Goal: Communication & Community: Answer question/provide support

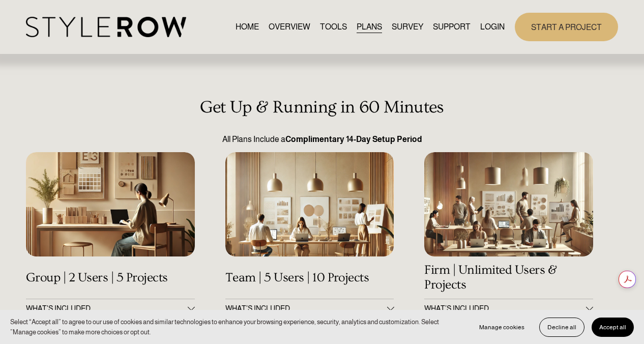
click at [489, 25] on link "LOGIN" at bounding box center [492, 27] width 24 height 14
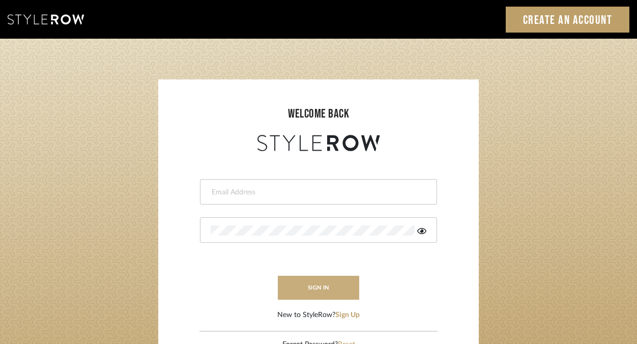
type input "[PERSON_NAME][EMAIL_ADDRESS][DOMAIN_NAME]"
click at [317, 289] on button "sign in" at bounding box center [318, 288] width 81 height 24
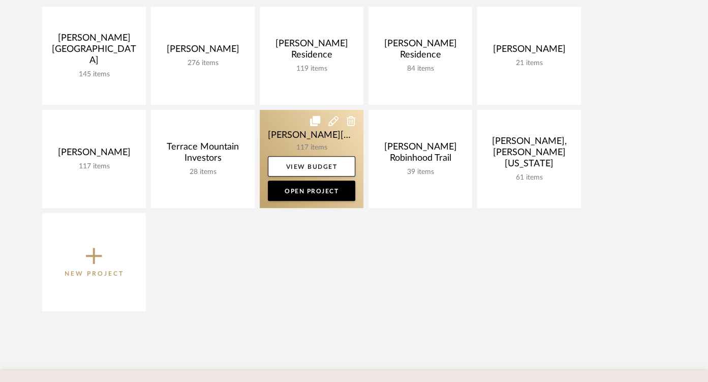
scroll to position [246, 0]
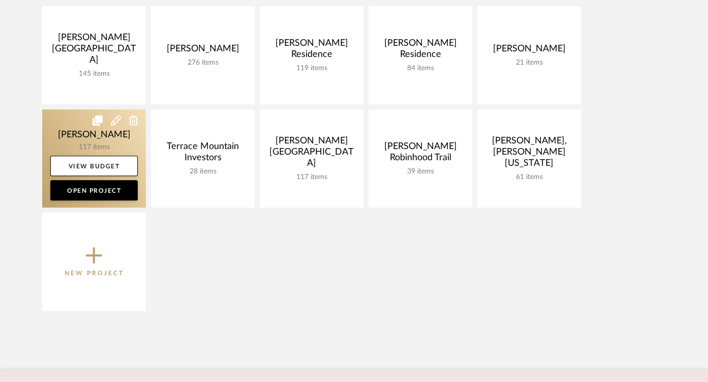
click at [109, 135] on link at bounding box center [94, 158] width 104 height 98
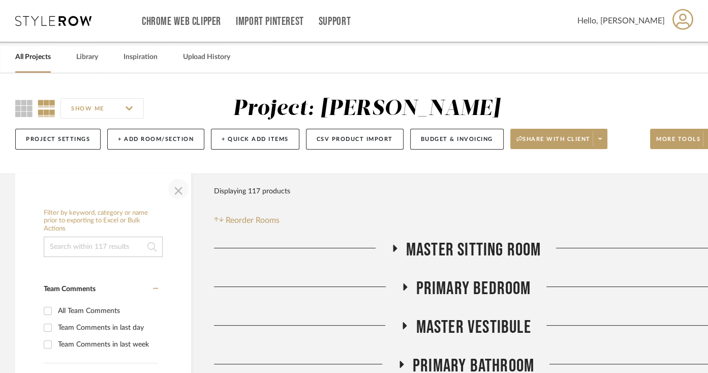
click at [178, 191] on span "button" at bounding box center [178, 188] width 24 height 24
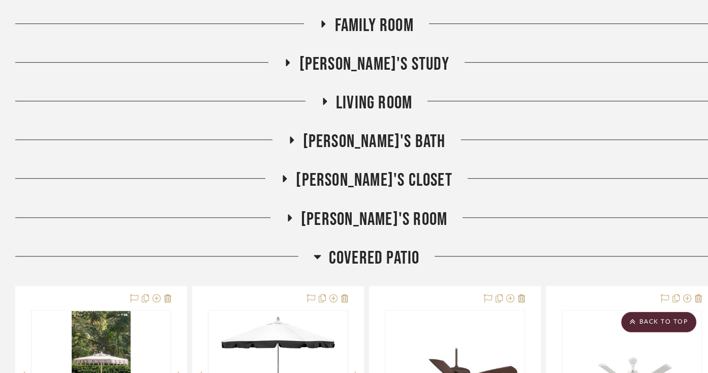
scroll to position [572, 0]
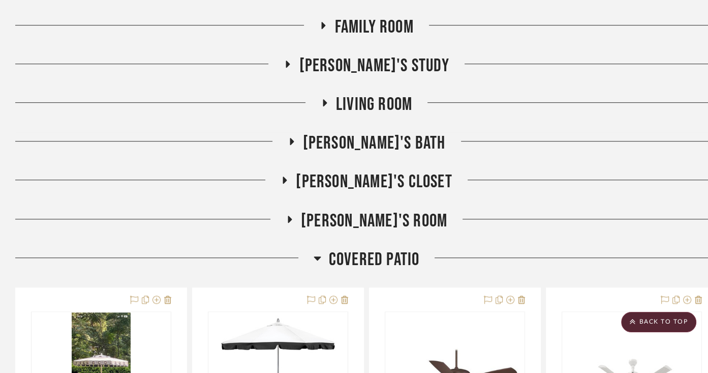
click at [317, 255] on icon at bounding box center [318, 258] width 8 height 12
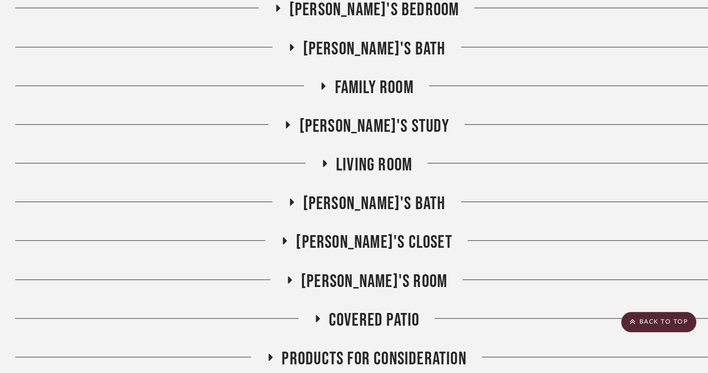
scroll to position [505, 0]
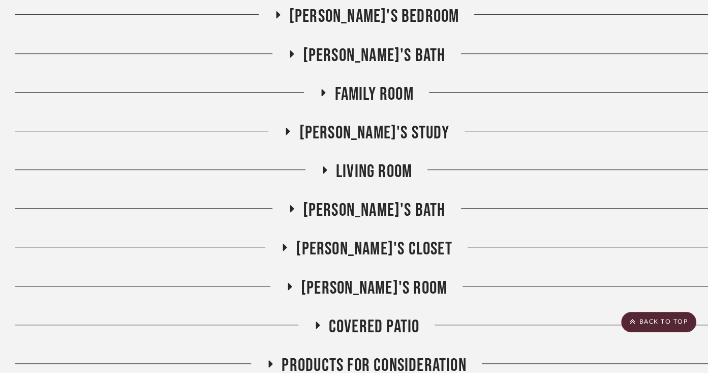
click at [325, 167] on icon at bounding box center [324, 170] width 12 height 8
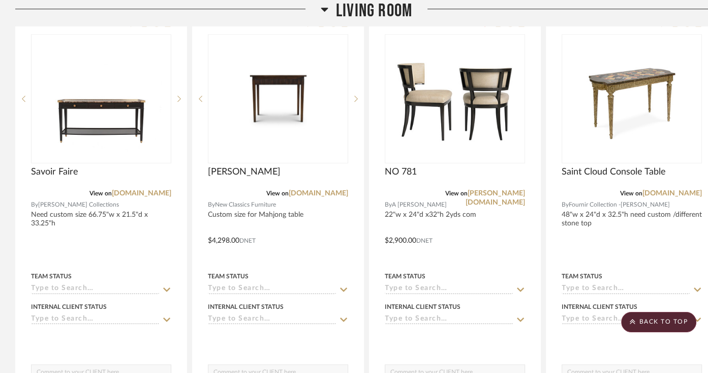
scroll to position [695, 0]
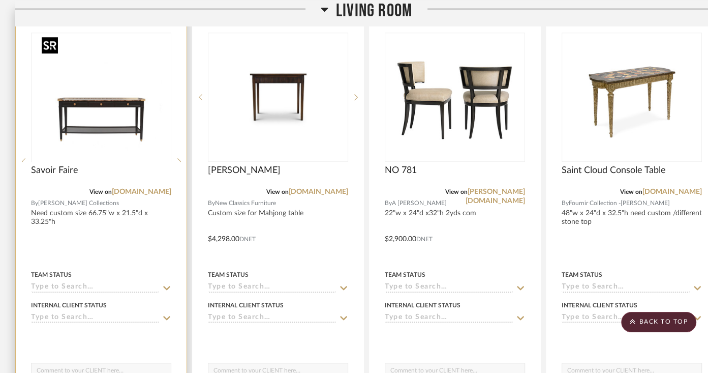
click at [106, 119] on div at bounding box center [101, 161] width 140 height 257
click at [106, 119] on img "0" at bounding box center [101, 97] width 127 height 127
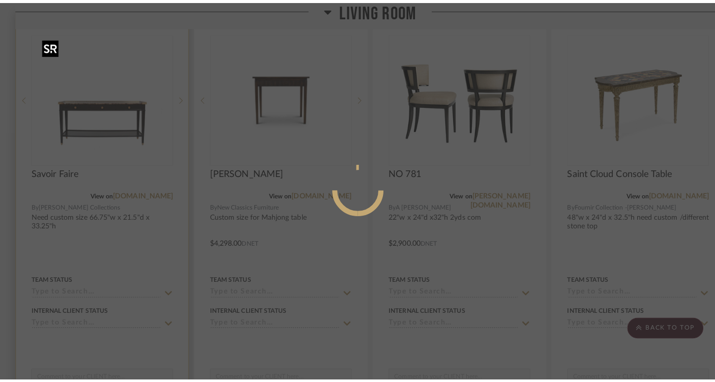
scroll to position [0, 0]
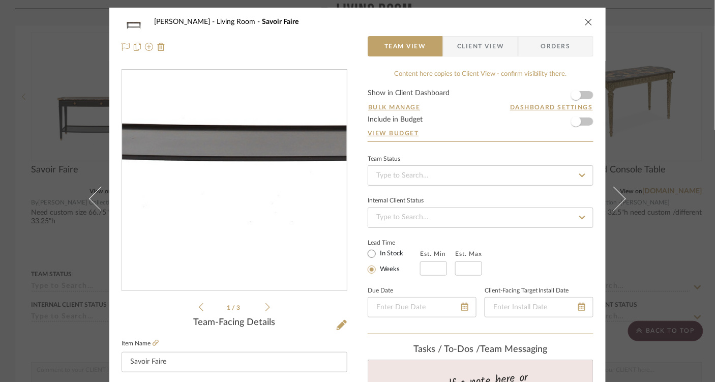
click at [213, 249] on img "0" at bounding box center [234, 180] width 221 height 221
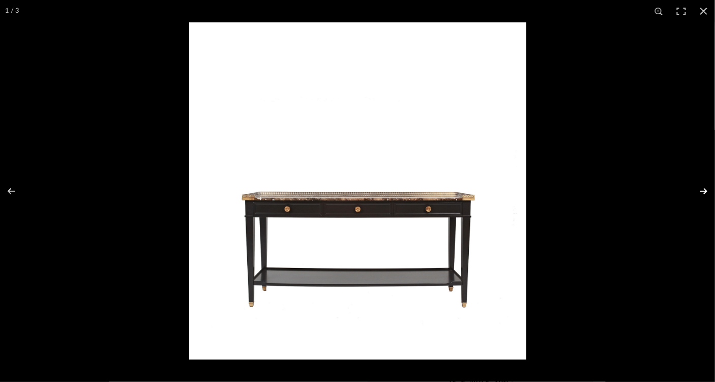
click at [706, 193] on button at bounding box center [697, 191] width 36 height 51
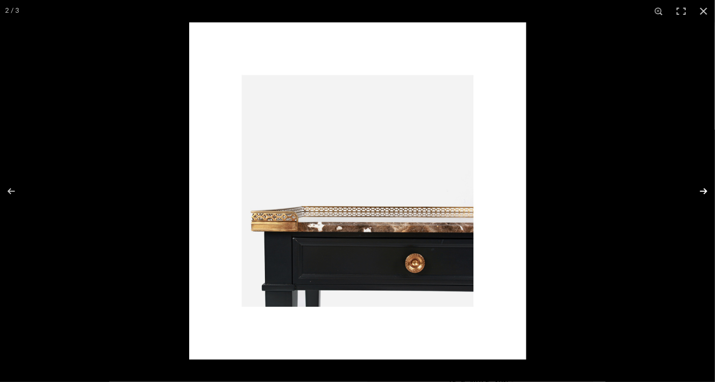
click at [706, 192] on button at bounding box center [697, 191] width 36 height 51
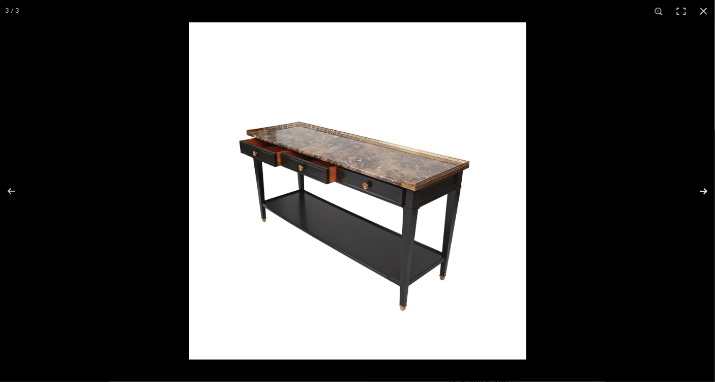
click at [706, 192] on button at bounding box center [697, 191] width 36 height 51
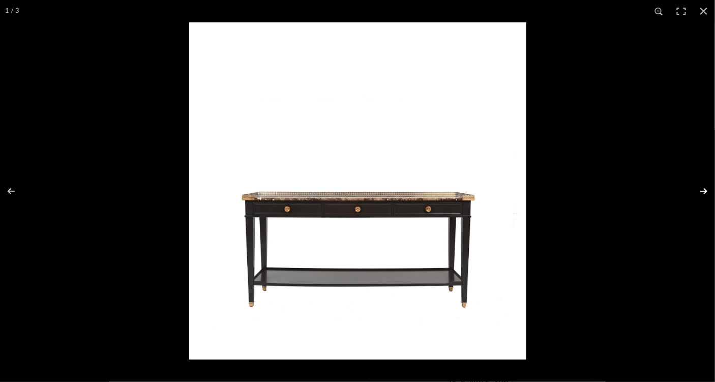
click at [706, 192] on button at bounding box center [697, 191] width 36 height 51
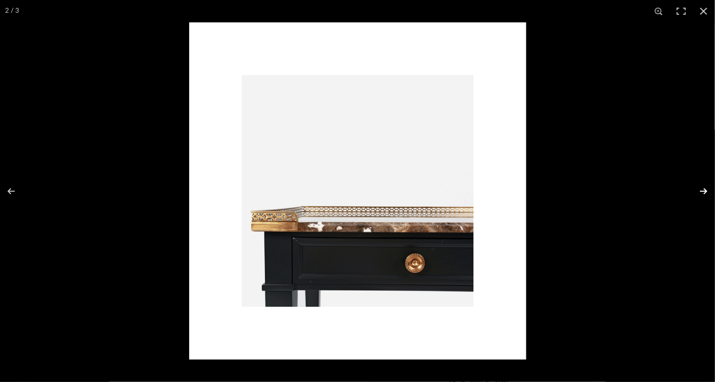
click at [706, 192] on button at bounding box center [697, 191] width 36 height 51
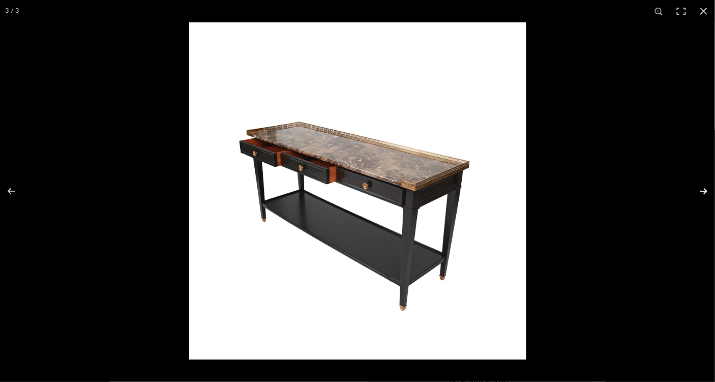
click at [706, 192] on button at bounding box center [697, 191] width 36 height 51
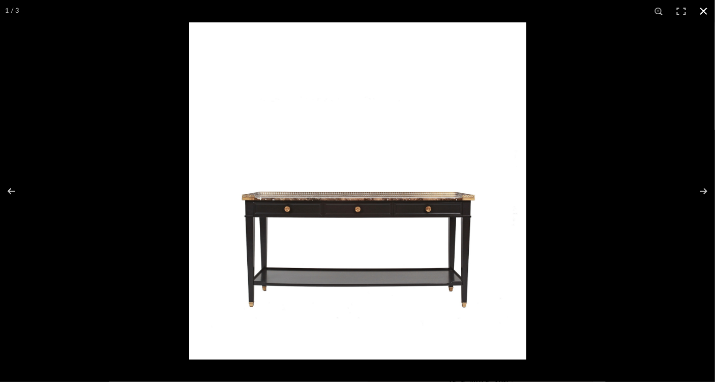
click at [708, 11] on button at bounding box center [704, 11] width 22 height 22
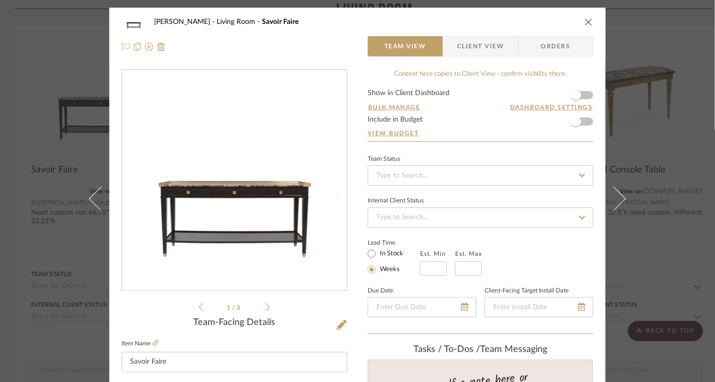
click at [122, 45] on icon at bounding box center [126, 47] width 8 height 8
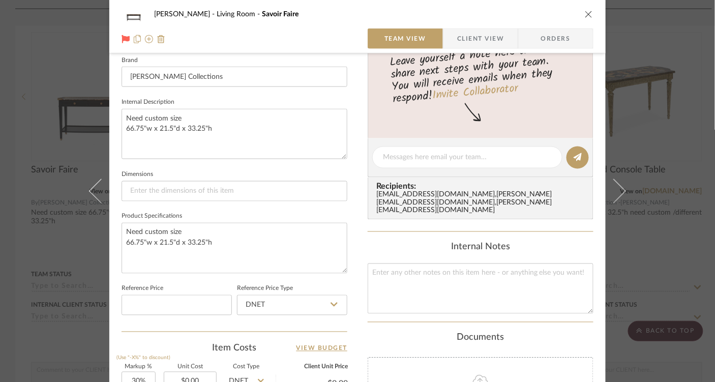
scroll to position [327, 0]
click at [388, 264] on textarea at bounding box center [481, 289] width 226 height 50
click at [394, 155] on textarea at bounding box center [467, 158] width 169 height 11
type textarea "i"
type textarea "I love this table. price it as is and at 80"long."
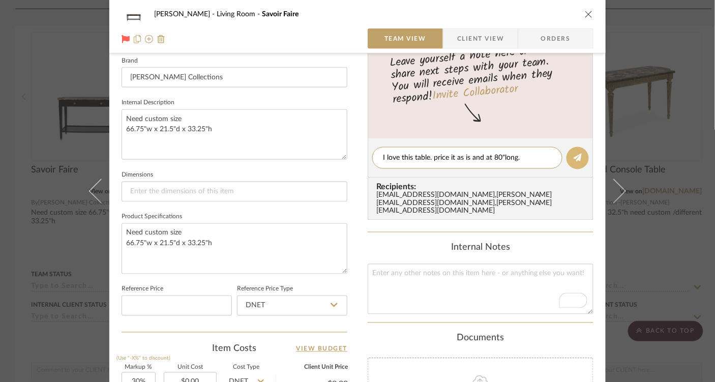
click at [577, 159] on icon at bounding box center [578, 158] width 8 height 8
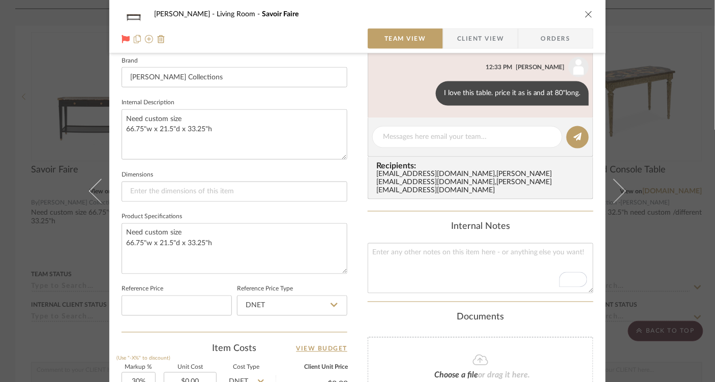
click at [585, 13] on icon "close" at bounding box center [589, 14] width 8 height 8
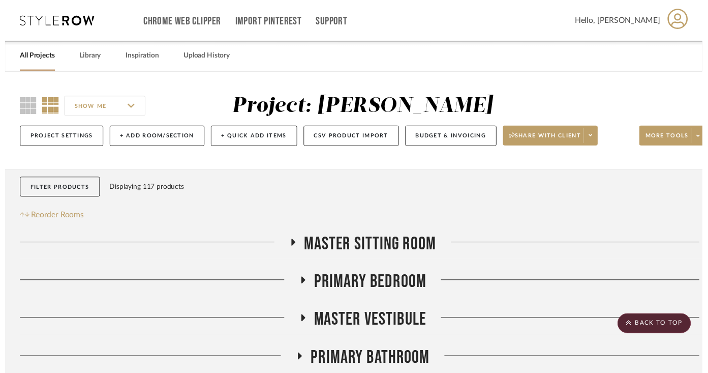
scroll to position [695, 0]
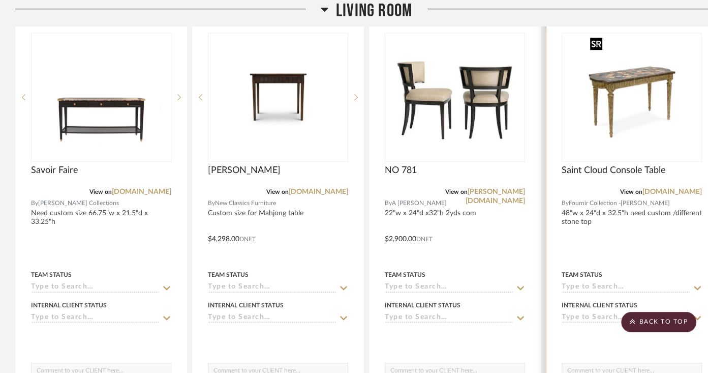
click at [630, 86] on img "0" at bounding box center [632, 97] width 91 height 127
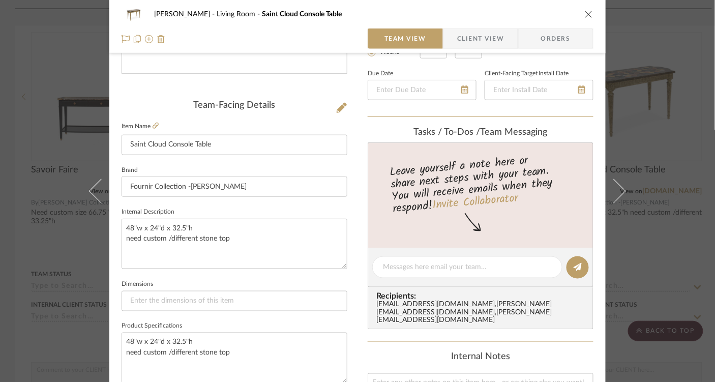
scroll to position [218, 0]
click at [418, 266] on textarea at bounding box center [467, 266] width 169 height 11
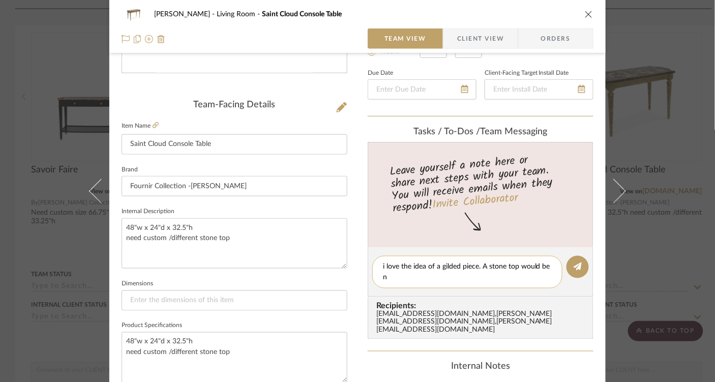
scroll to position [0, 0]
type textarea "i love the idea of a gilded piece. A stone top would be nice."
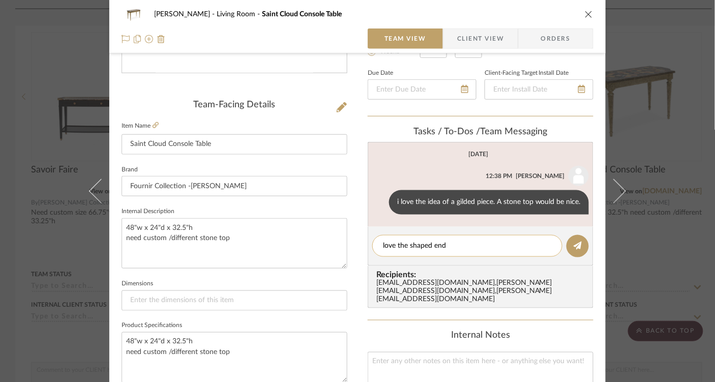
type textarea "love the shaped ends"
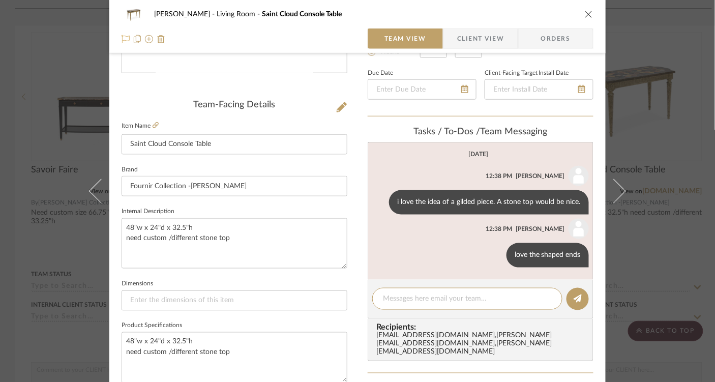
click at [122, 38] on icon at bounding box center [126, 39] width 8 height 8
click at [588, 16] on icon "close" at bounding box center [589, 14] width 8 height 8
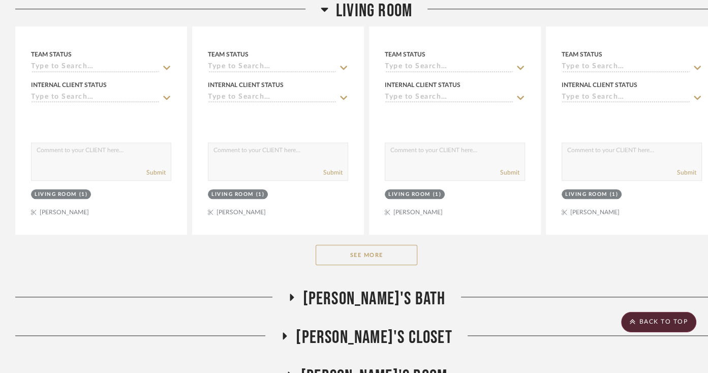
scroll to position [918, 0]
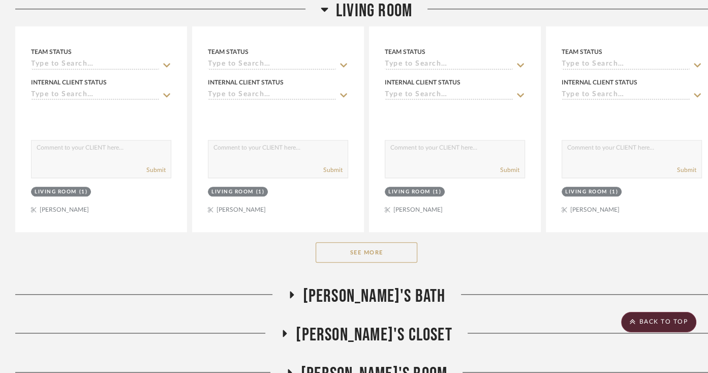
click at [368, 253] on button "See More" at bounding box center [367, 252] width 102 height 20
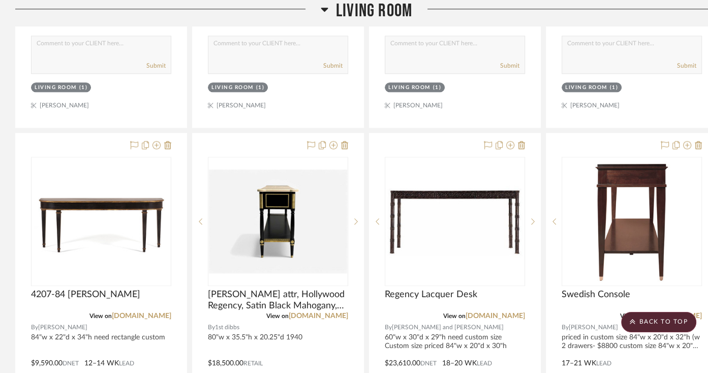
scroll to position [1023, 0]
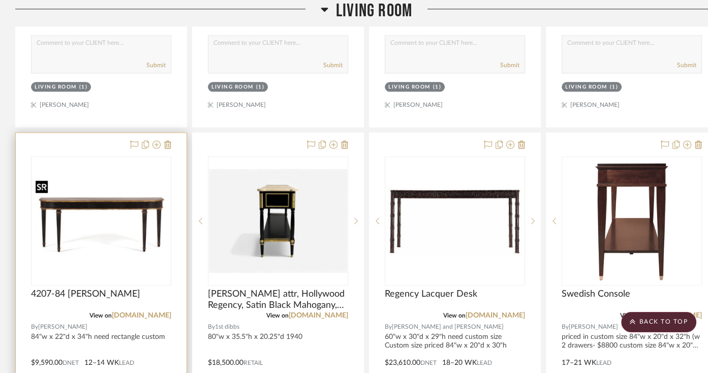
click at [89, 209] on img "0" at bounding box center [101, 220] width 138 height 85
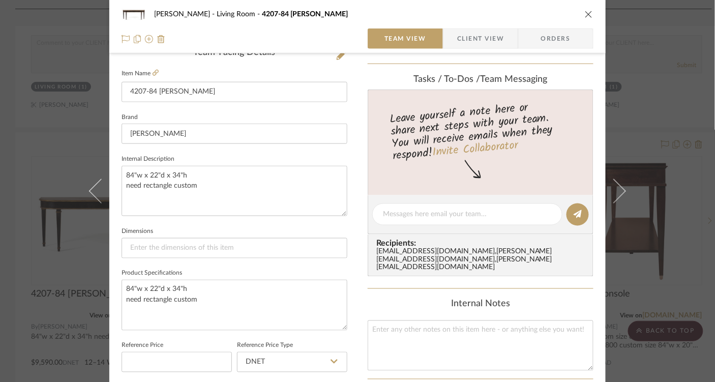
scroll to position [273, 0]
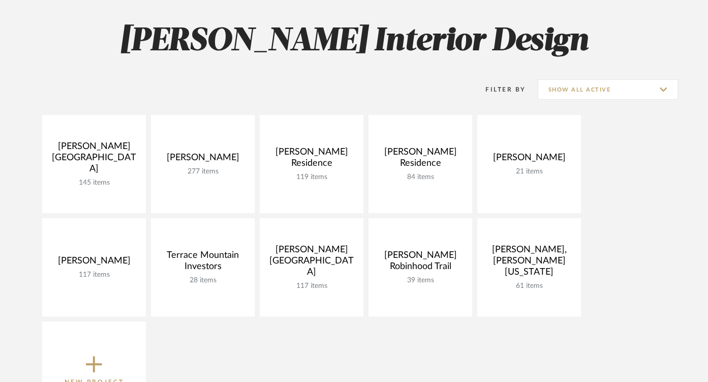
scroll to position [134, 0]
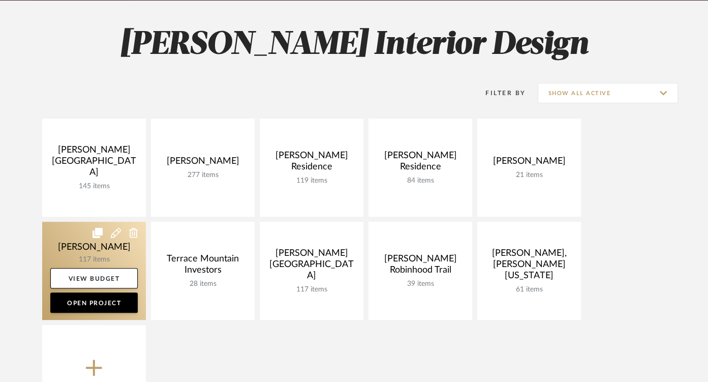
click at [92, 250] on link at bounding box center [94, 271] width 104 height 98
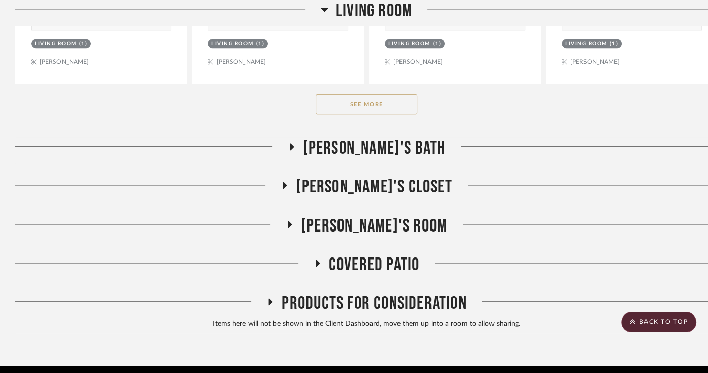
scroll to position [1058, 0]
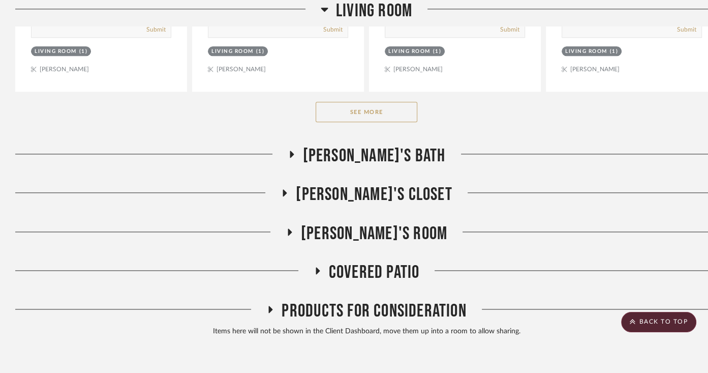
click at [371, 106] on button "See More" at bounding box center [367, 112] width 102 height 20
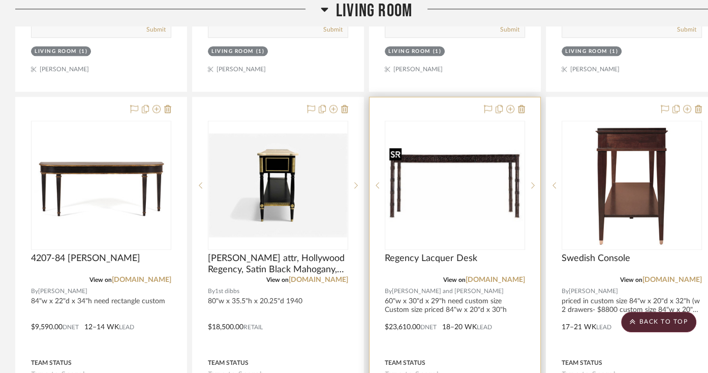
click at [453, 156] on img "0" at bounding box center [455, 184] width 138 height 79
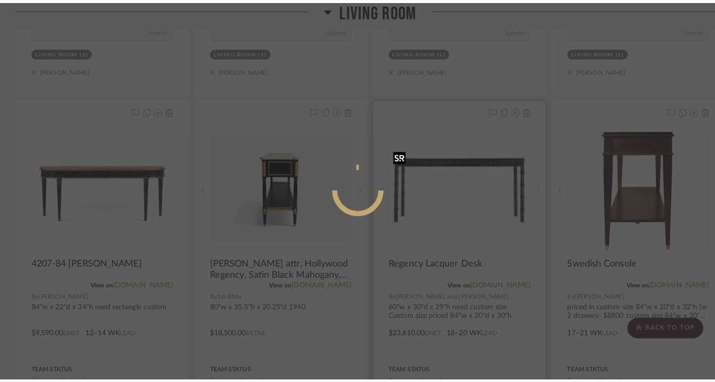
scroll to position [0, 0]
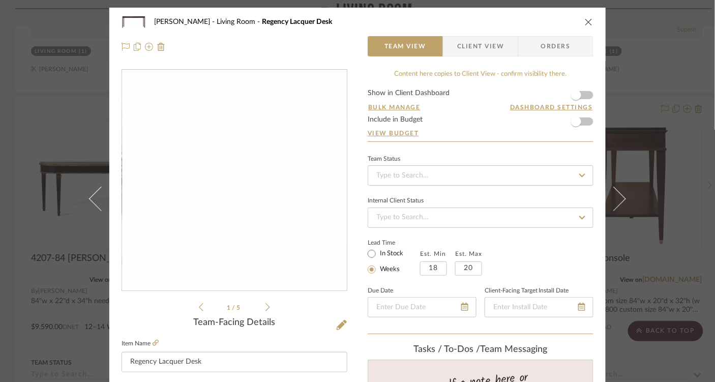
click at [245, 186] on img "0" at bounding box center [234, 180] width 225 height 129
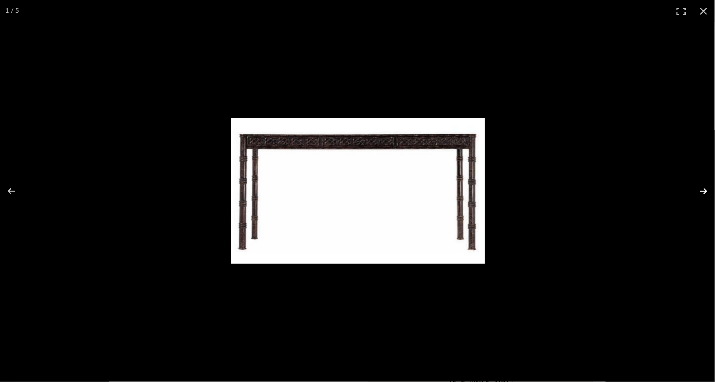
click at [704, 189] on button at bounding box center [697, 191] width 36 height 51
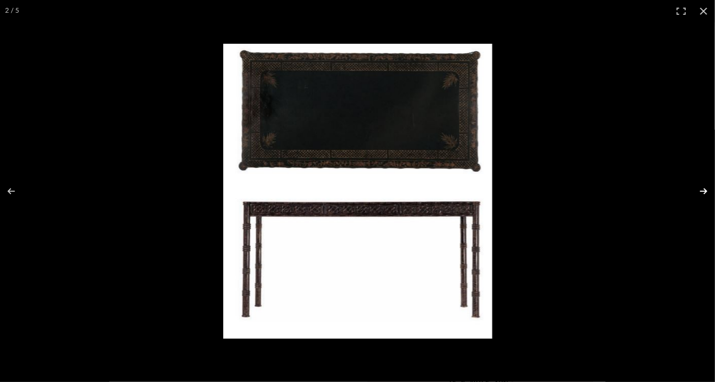
click at [704, 191] on button at bounding box center [697, 191] width 36 height 51
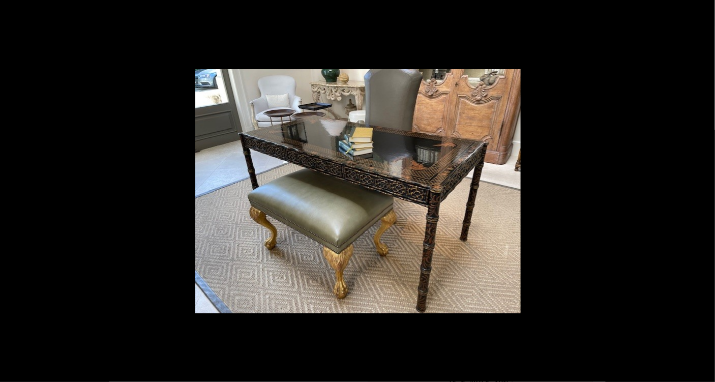
click at [704, 191] on button at bounding box center [697, 191] width 36 height 51
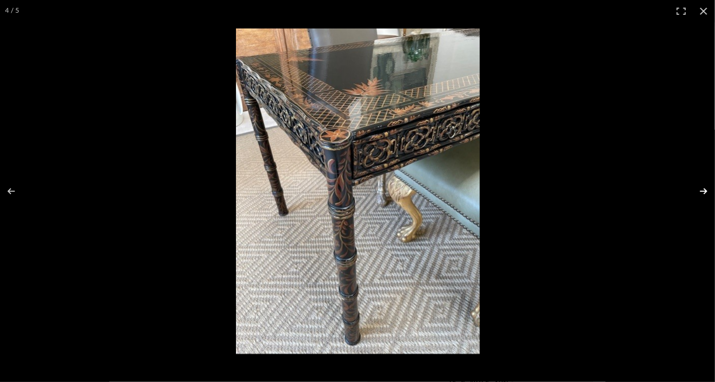
click at [704, 191] on button at bounding box center [697, 191] width 36 height 51
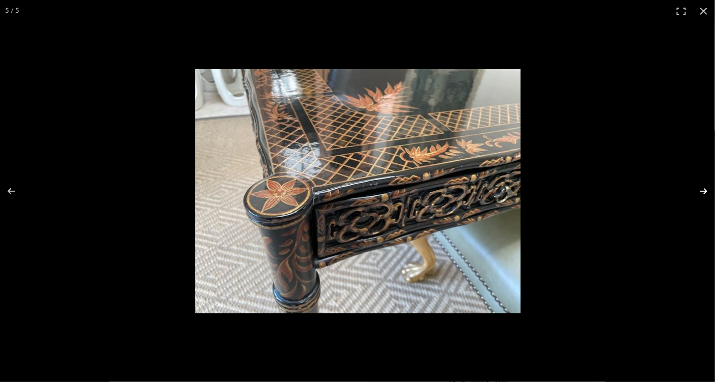
click at [704, 192] on button at bounding box center [697, 191] width 36 height 51
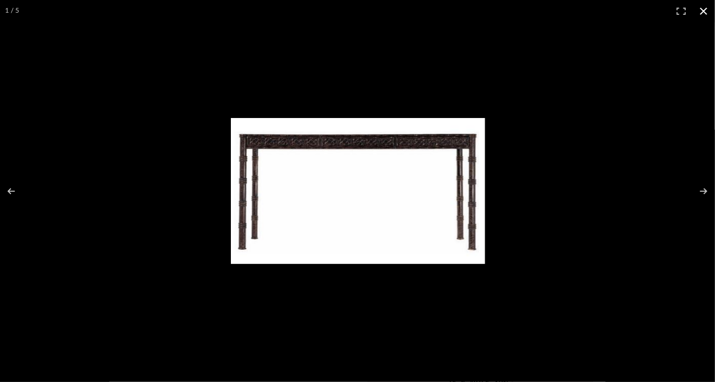
click at [705, 8] on button at bounding box center [704, 11] width 22 height 22
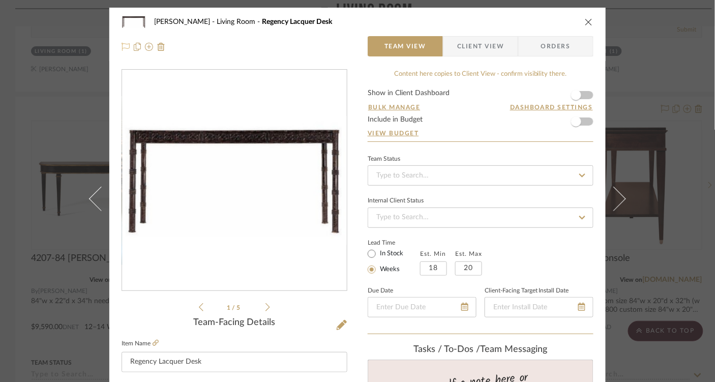
click at [124, 45] on icon at bounding box center [126, 47] width 8 height 8
click at [587, 22] on icon "close" at bounding box center [589, 22] width 8 height 8
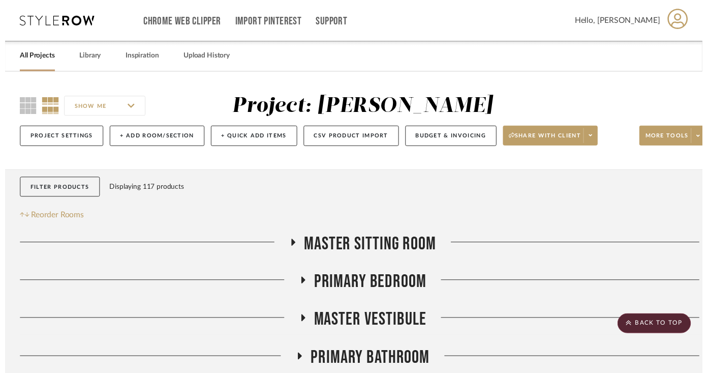
scroll to position [1058, 0]
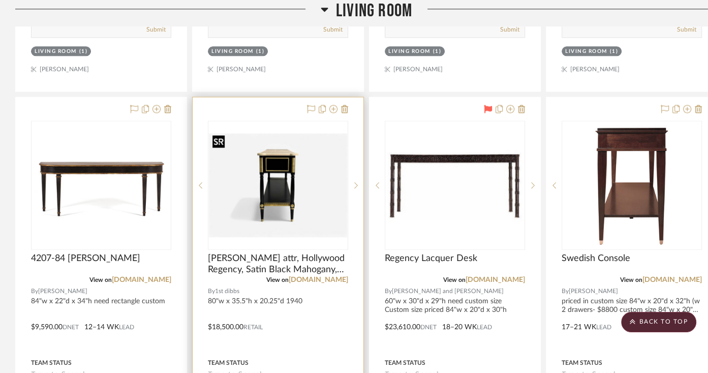
click at [275, 179] on img "0" at bounding box center [278, 185] width 138 height 104
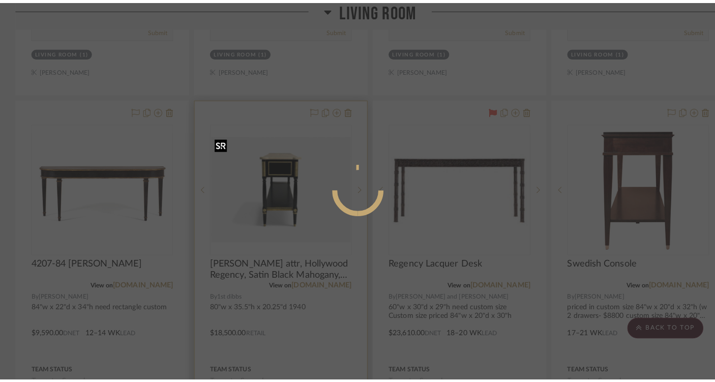
scroll to position [0, 0]
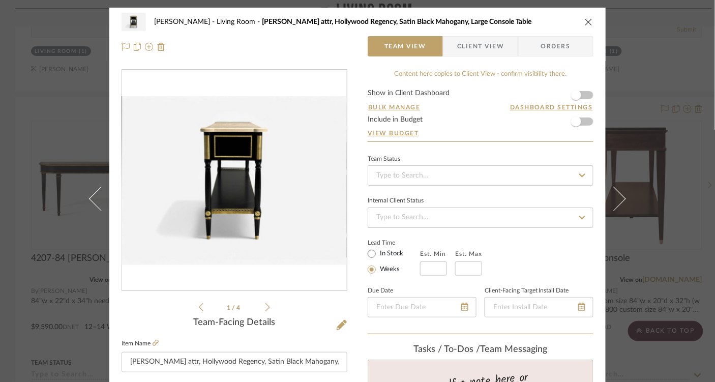
click at [265, 309] on icon at bounding box center [267, 307] width 5 height 9
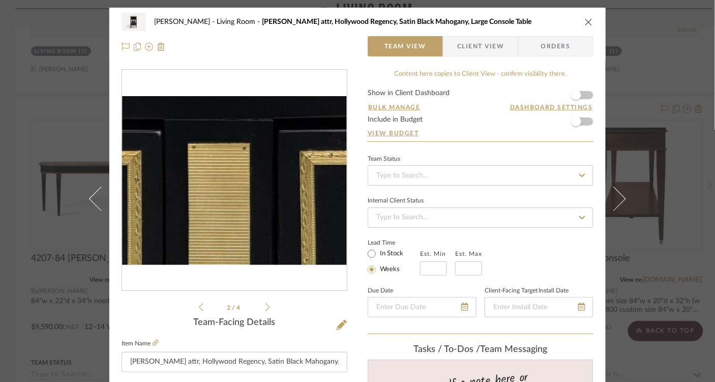
click at [236, 180] on img "1" at bounding box center [234, 180] width 225 height 169
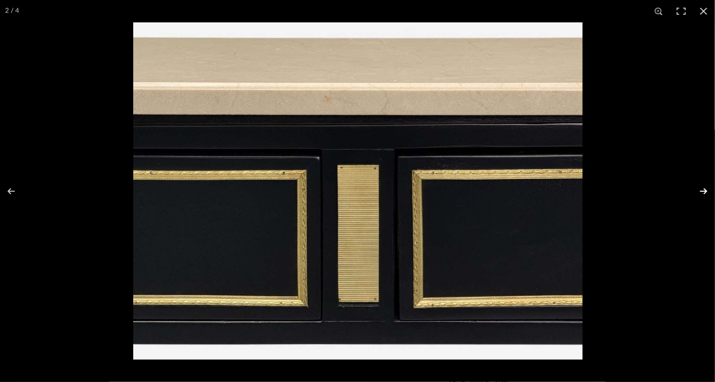
click at [704, 190] on button at bounding box center [697, 191] width 36 height 51
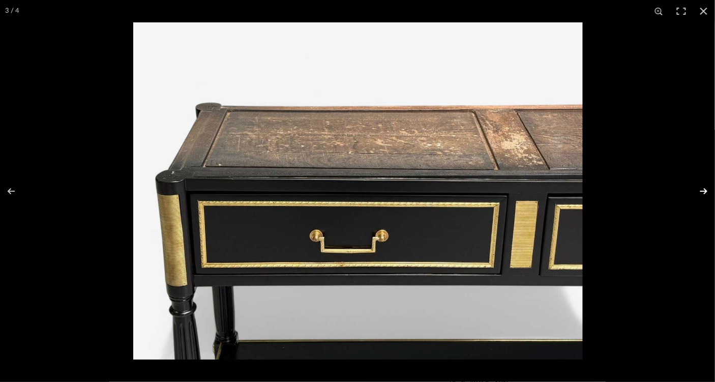
click at [704, 192] on button at bounding box center [697, 191] width 36 height 51
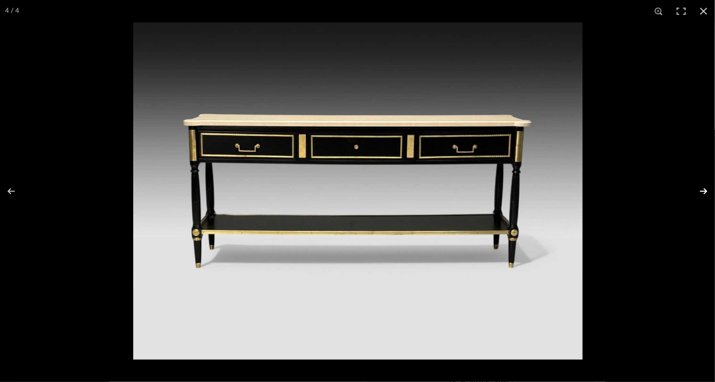
click at [703, 191] on button at bounding box center [697, 191] width 36 height 51
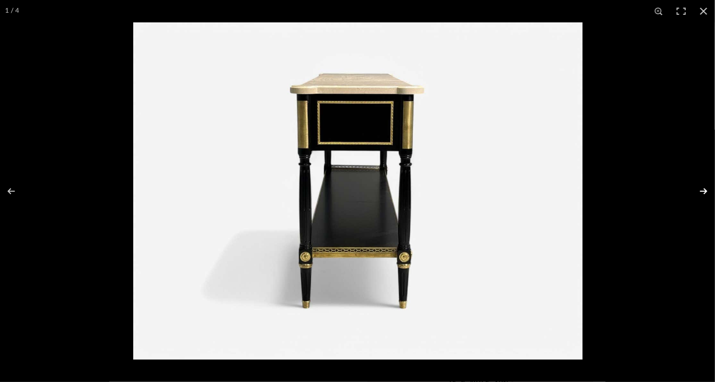
click at [703, 192] on button at bounding box center [697, 191] width 36 height 51
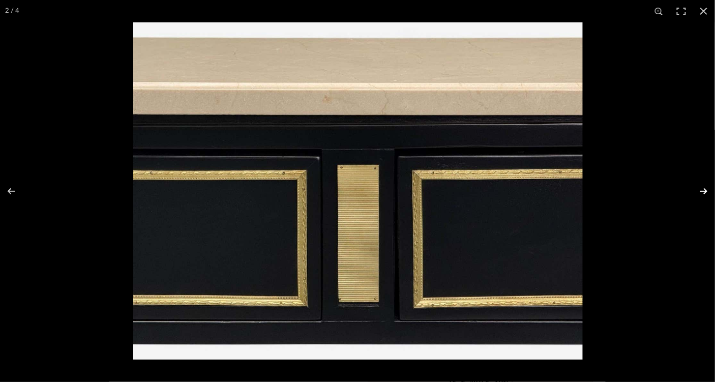
click at [703, 194] on button at bounding box center [697, 191] width 36 height 51
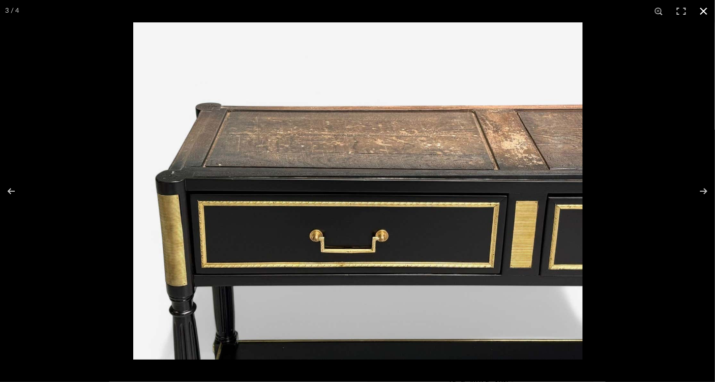
click at [703, 11] on button at bounding box center [704, 11] width 22 height 22
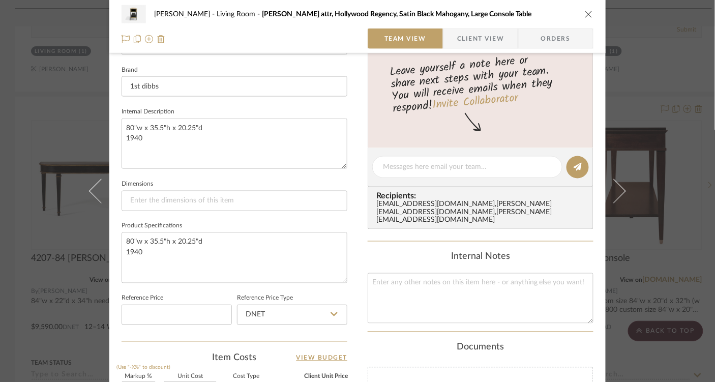
scroll to position [316, 0]
click at [443, 172] on textarea at bounding box center [467, 168] width 169 height 11
type textarea "nice-wish the marble was prettier"
click at [573, 172] on button at bounding box center [578, 169] width 22 height 22
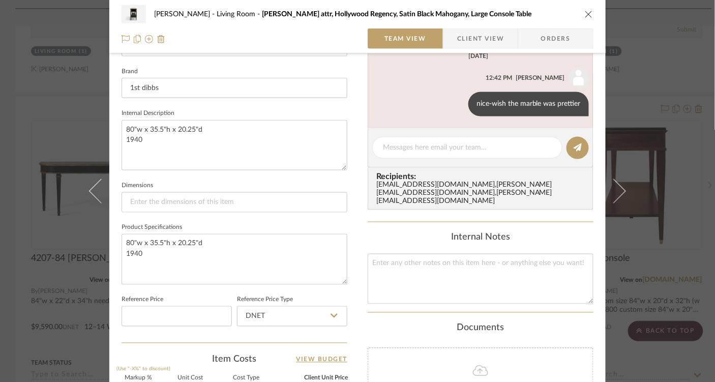
click at [585, 15] on icon "close" at bounding box center [589, 14] width 8 height 8
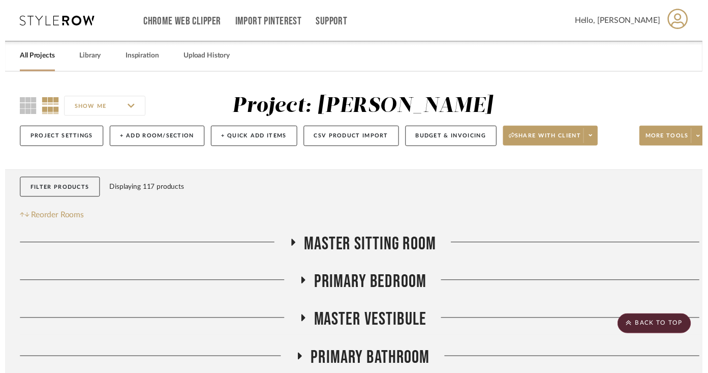
scroll to position [1058, 0]
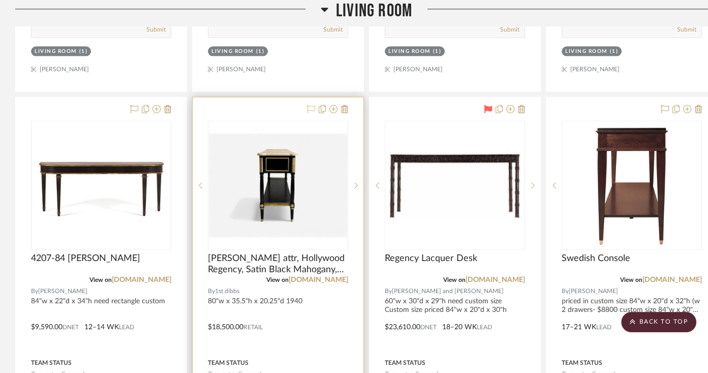
click at [311, 106] on icon at bounding box center [311, 109] width 8 height 8
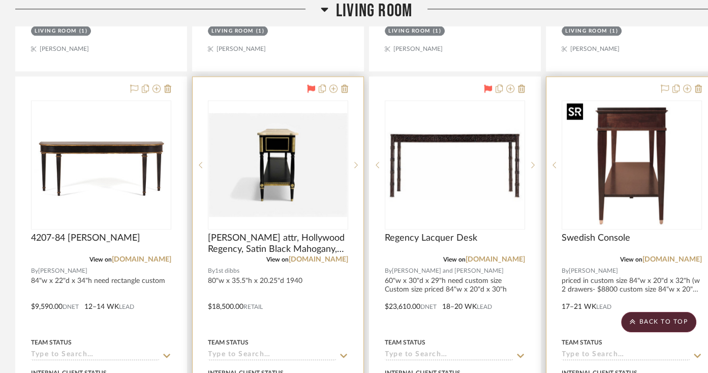
scroll to position [1098, 0]
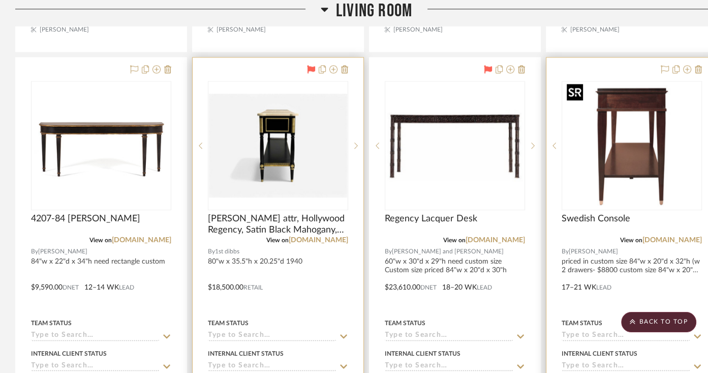
click at [609, 152] on img "0" at bounding box center [632, 145] width 138 height 127
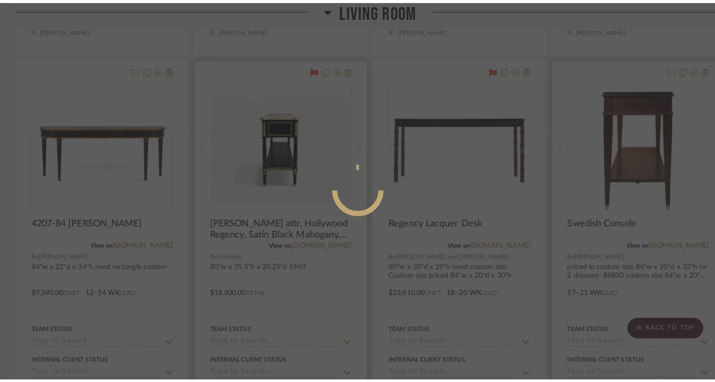
scroll to position [0, 0]
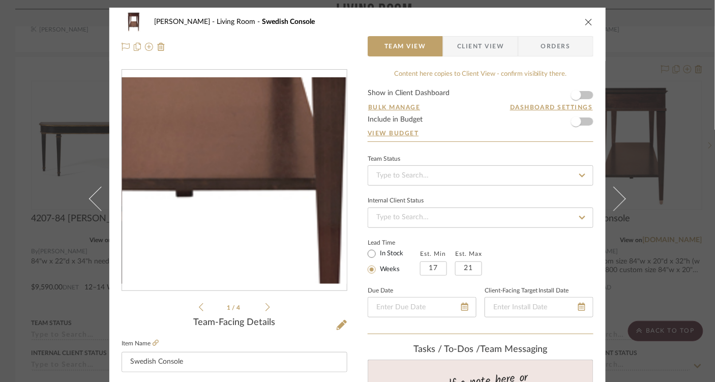
click at [247, 229] on img "0" at bounding box center [234, 180] width 225 height 207
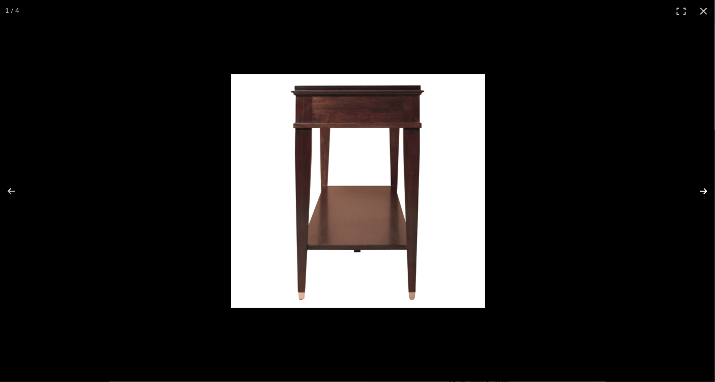
click at [704, 192] on button at bounding box center [697, 191] width 36 height 51
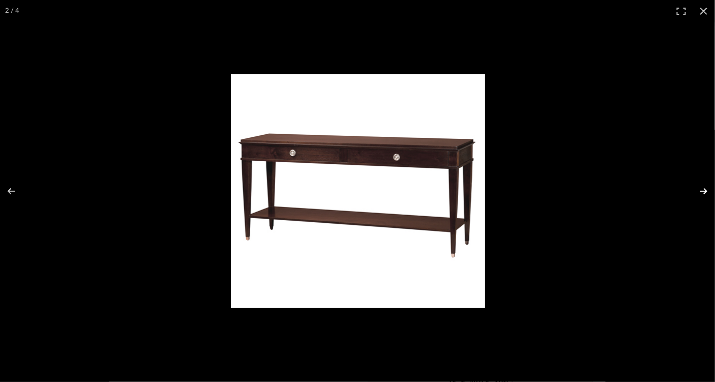
click at [704, 193] on button at bounding box center [697, 191] width 36 height 51
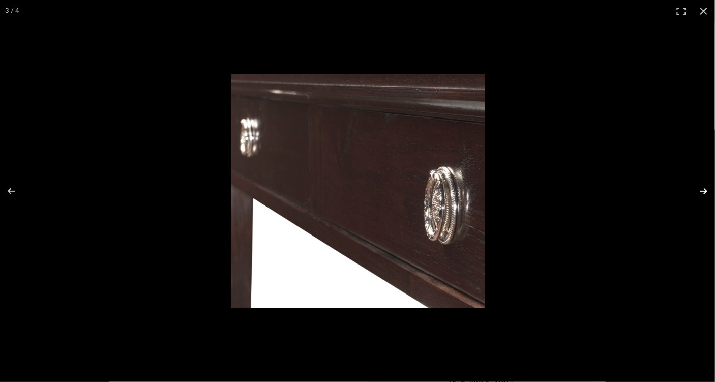
click at [704, 193] on button at bounding box center [697, 191] width 36 height 51
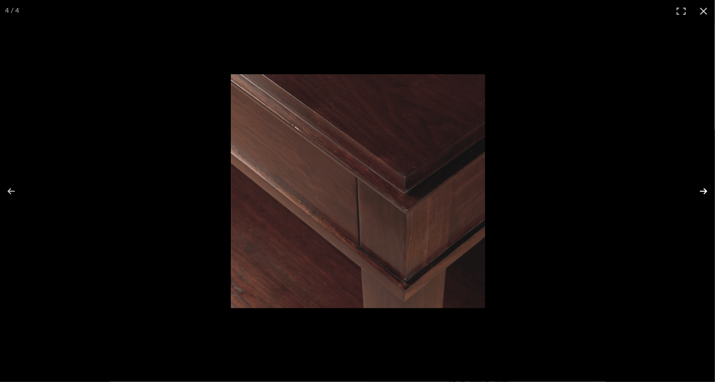
click at [704, 195] on button at bounding box center [697, 191] width 36 height 51
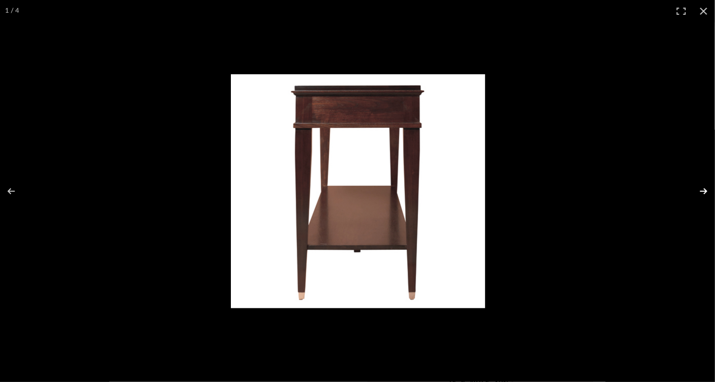
click at [704, 195] on button at bounding box center [697, 191] width 36 height 51
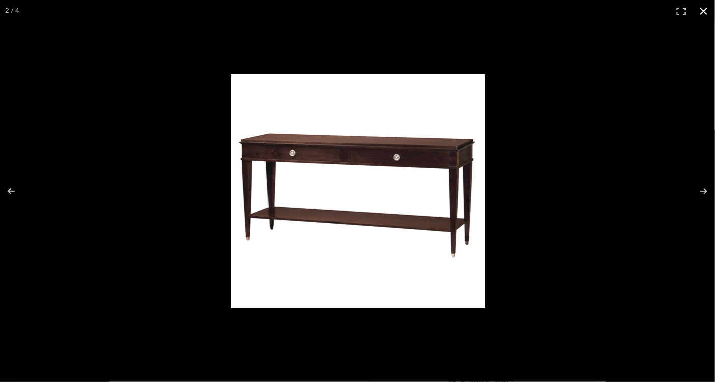
click at [706, 11] on button at bounding box center [704, 11] width 22 height 22
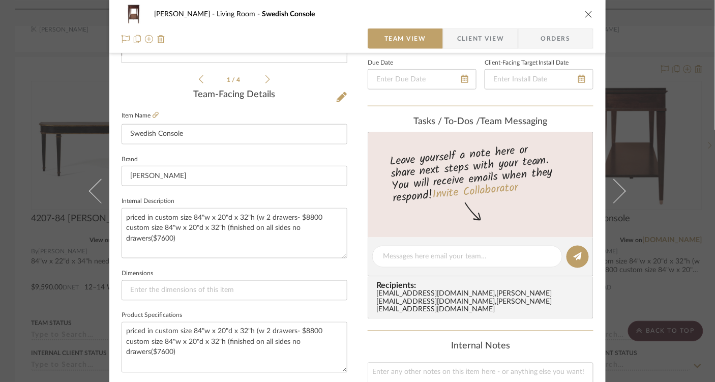
scroll to position [239, 0]
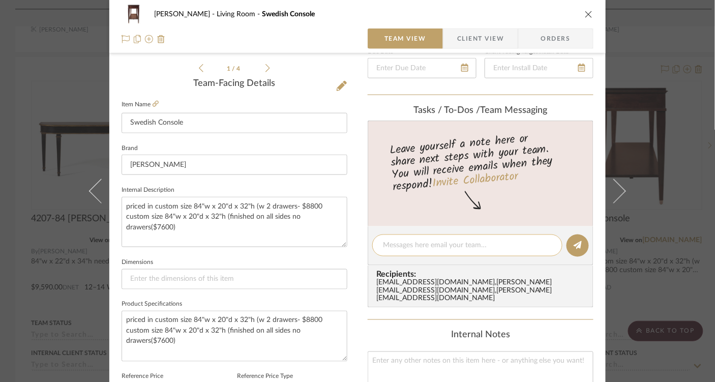
click at [435, 243] on textarea at bounding box center [467, 245] width 169 height 11
type textarea "most reasonable reproduction"
click at [579, 249] on button at bounding box center [578, 245] width 22 height 22
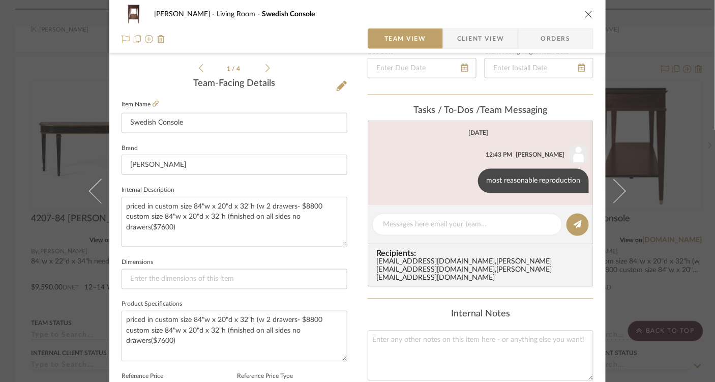
click at [122, 39] on icon at bounding box center [126, 39] width 8 height 8
click at [587, 15] on icon "close" at bounding box center [589, 14] width 8 height 8
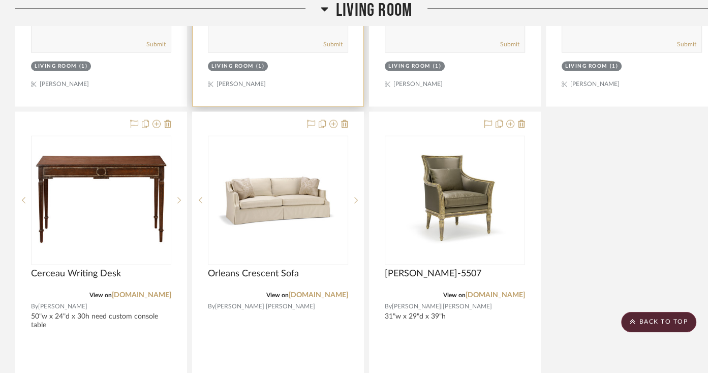
scroll to position [1500, 0]
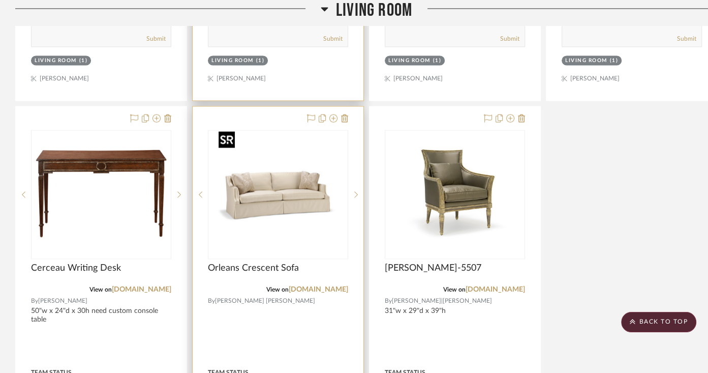
click at [0, 0] on img at bounding box center [0, 0] width 0 height 0
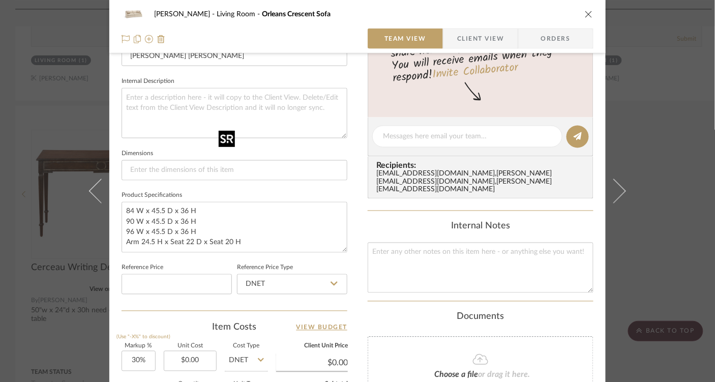
scroll to position [346, 0]
click at [397, 138] on textarea at bounding box center [467, 138] width 169 height 11
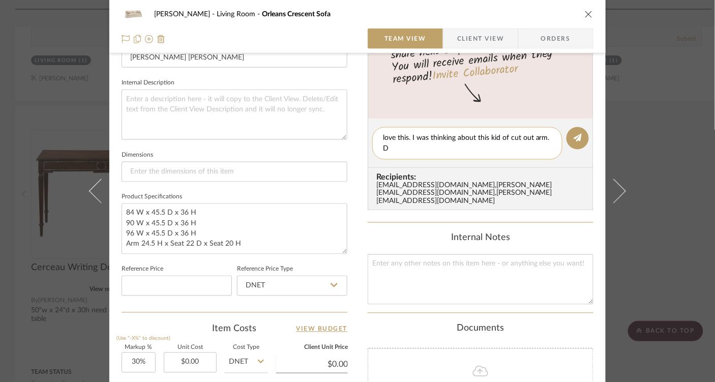
scroll to position [0, 0]
click at [492, 138] on textarea "love this. I was thinking about this kid of cut out arm. Differerent from anyth…" at bounding box center [467, 143] width 169 height 21
click at [404, 148] on textarea "love this. I was thinking about this kind of cut out arm. Differerent from anyt…" at bounding box center [467, 143] width 169 height 21
type textarea "love this. I was thinking about this kind of cut out arm. Different from anythi…"
click at [574, 137] on icon at bounding box center [578, 138] width 8 height 8
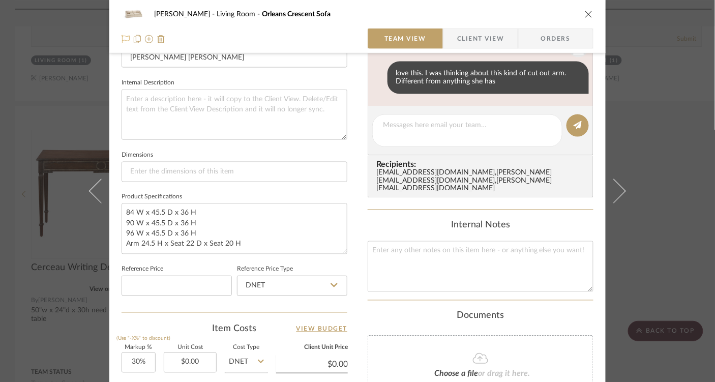
click at [122, 40] on icon at bounding box center [126, 39] width 8 height 8
click at [585, 13] on icon "close" at bounding box center [589, 14] width 8 height 8
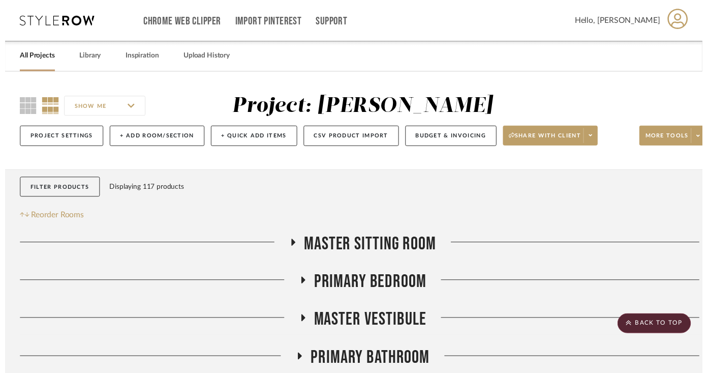
scroll to position [1500, 0]
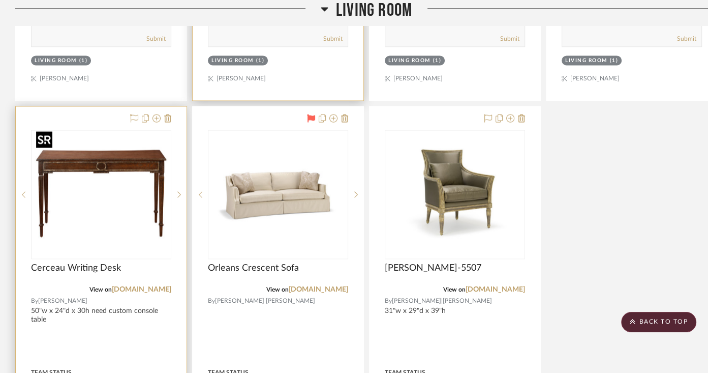
click at [149, 169] on img "0" at bounding box center [101, 194] width 138 height 127
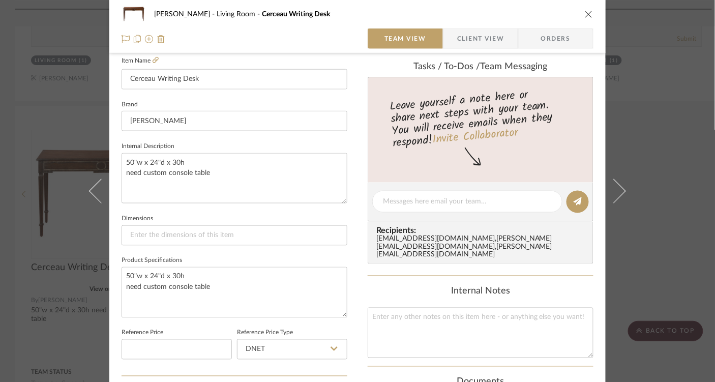
scroll to position [0, 0]
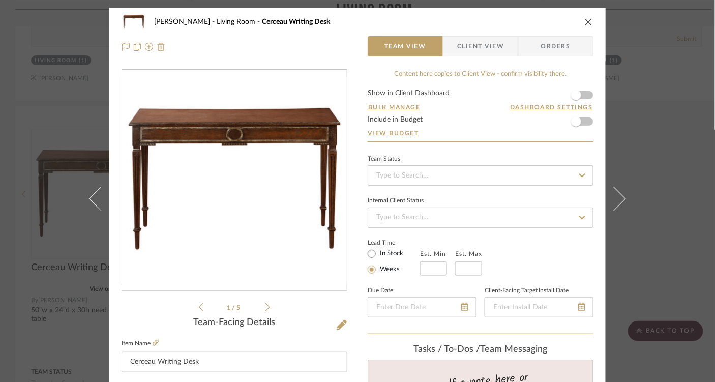
click at [160, 46] on img at bounding box center [161, 47] width 8 height 8
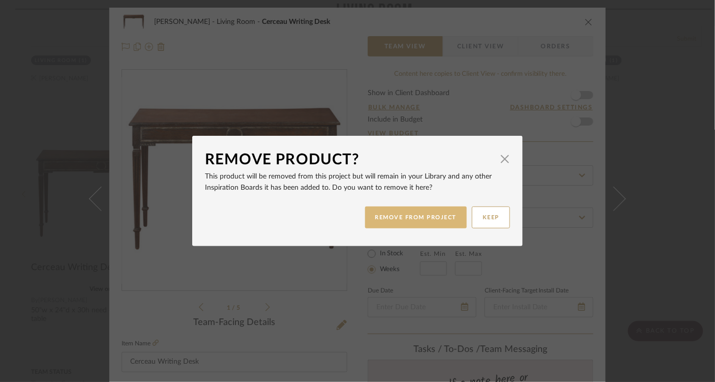
click at [379, 221] on button "REMOVE FROM PROJECT" at bounding box center [416, 217] width 102 height 22
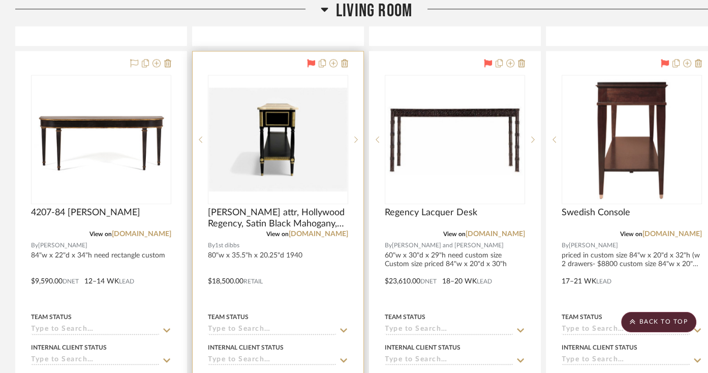
scroll to position [1083, 0]
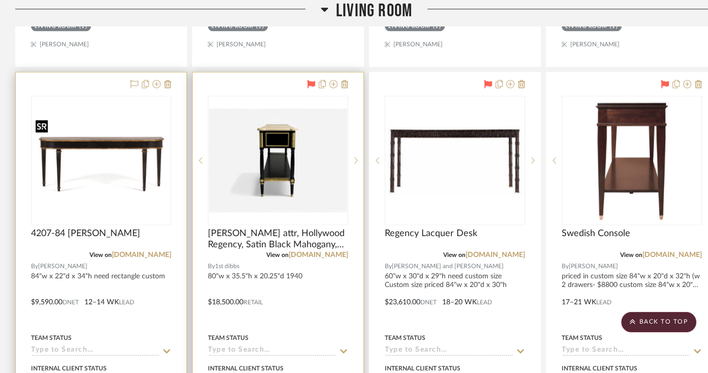
click at [125, 160] on img "0" at bounding box center [101, 159] width 138 height 85
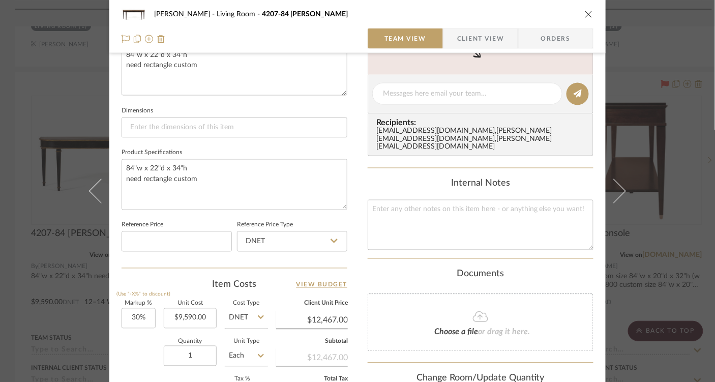
scroll to position [378, 0]
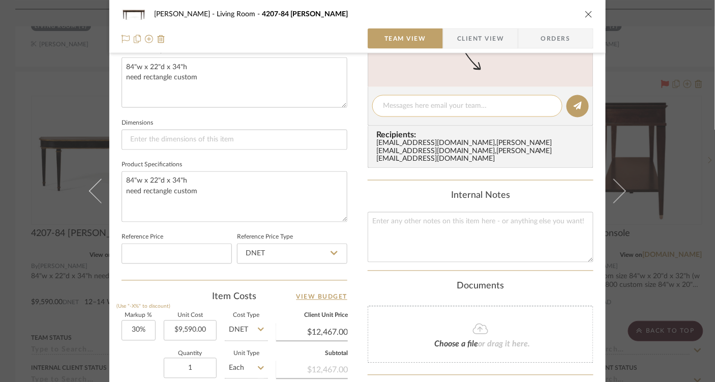
click at [388, 110] on div at bounding box center [467, 106] width 190 height 22
click at [402, 103] on textarea at bounding box center [467, 106] width 169 height 11
type textarea "Go ahead and price. Maybe in a gilded finish."
click at [577, 102] on icon at bounding box center [578, 106] width 8 height 8
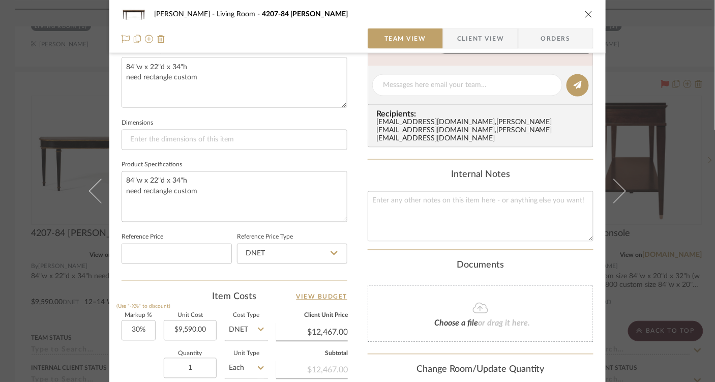
click at [585, 12] on icon "close" at bounding box center [589, 14] width 8 height 8
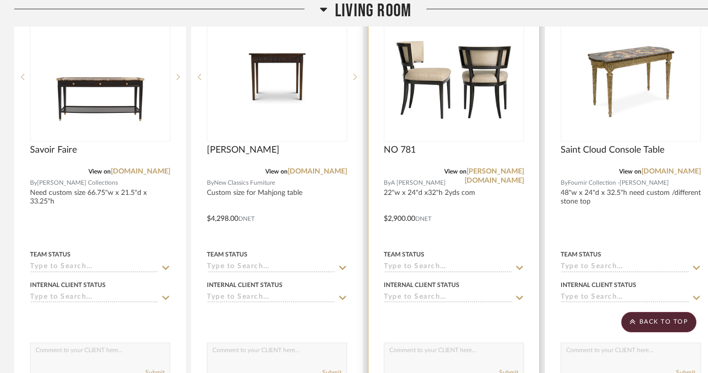
scroll to position [714, 1]
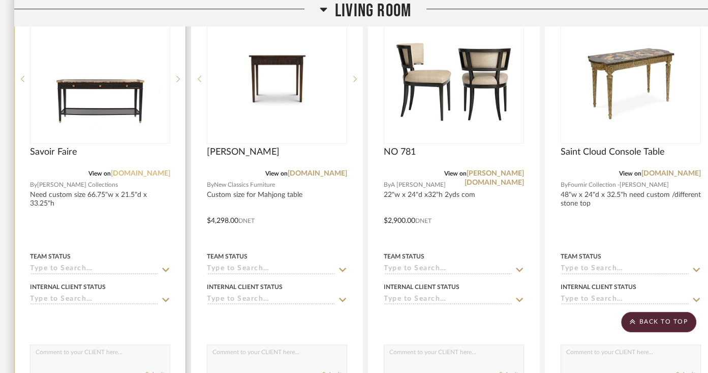
click at [130, 175] on link "[DOMAIN_NAME]" at bounding box center [141, 173] width 60 height 7
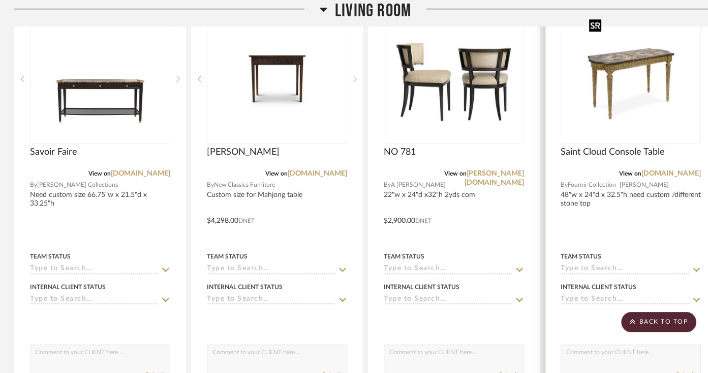
click at [628, 97] on img "0" at bounding box center [631, 78] width 91 height 127
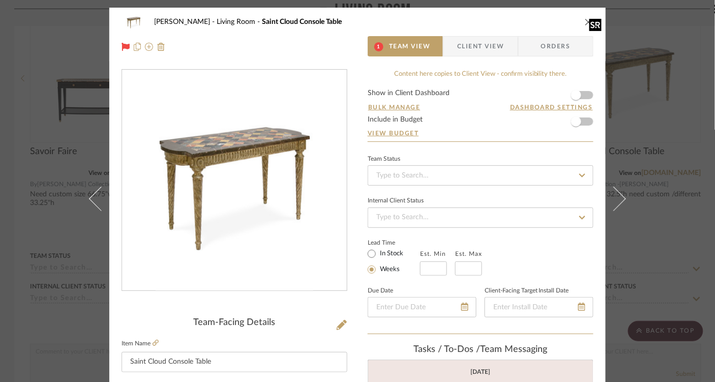
scroll to position [0, 0]
click at [414, 50] on span "Team View" at bounding box center [410, 46] width 42 height 20
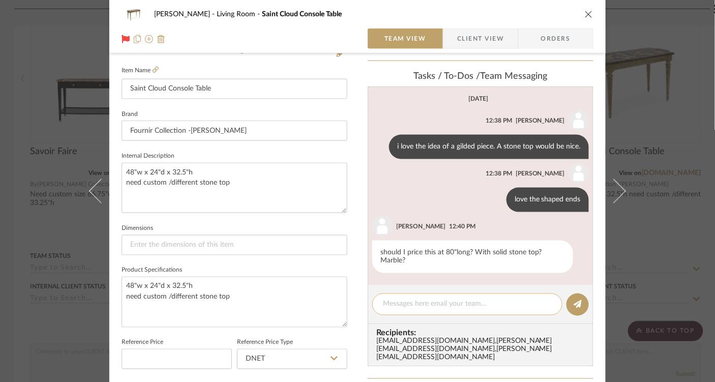
click at [428, 304] on textarea at bounding box center [467, 304] width 169 height 11
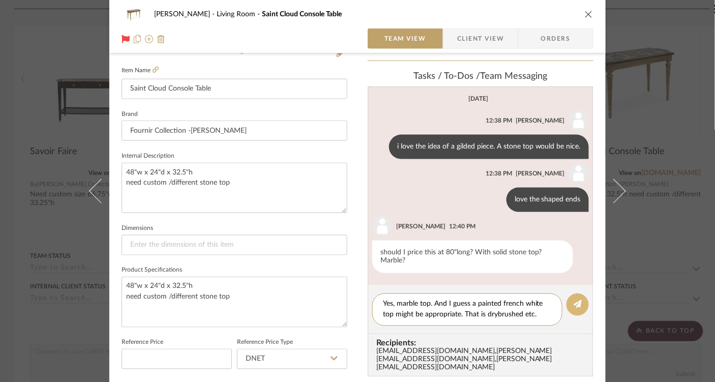
type textarea "Yes, marble top. And I guess a painted french white top might be appropriate. T…"
click at [574, 300] on icon at bounding box center [578, 304] width 8 height 8
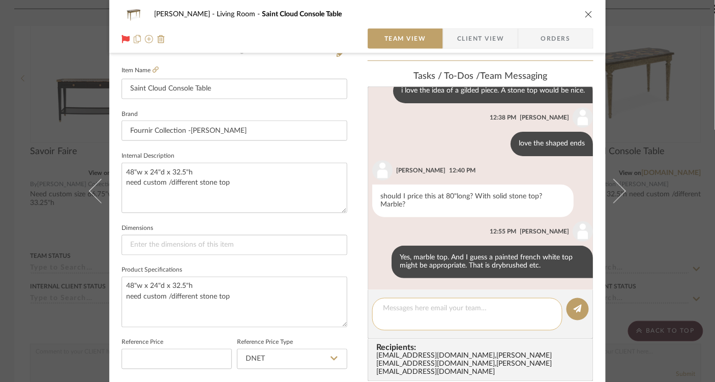
scroll to position [271, 0]
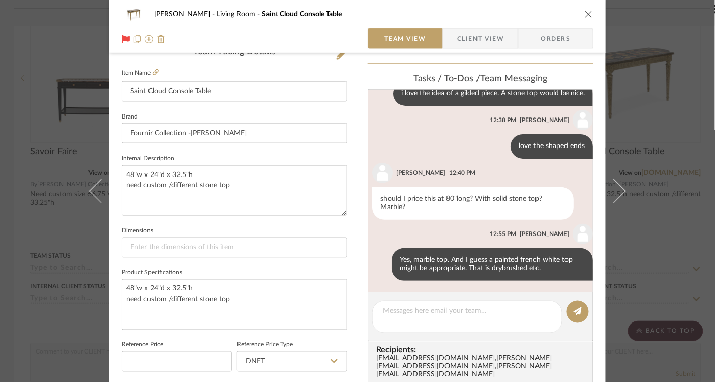
click at [585, 16] on icon "close" at bounding box center [589, 14] width 8 height 8
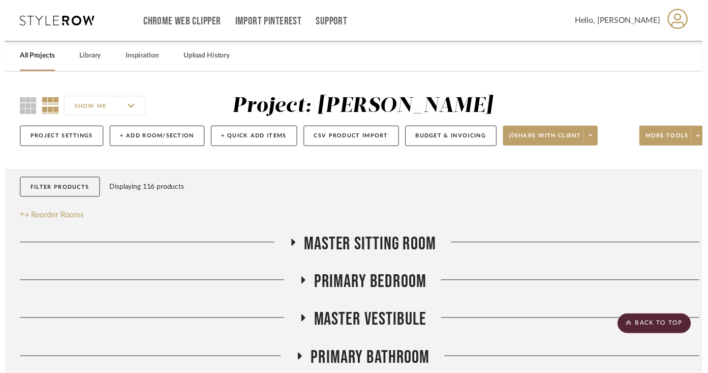
scroll to position [714, 1]
